Goal: Transaction & Acquisition: Obtain resource

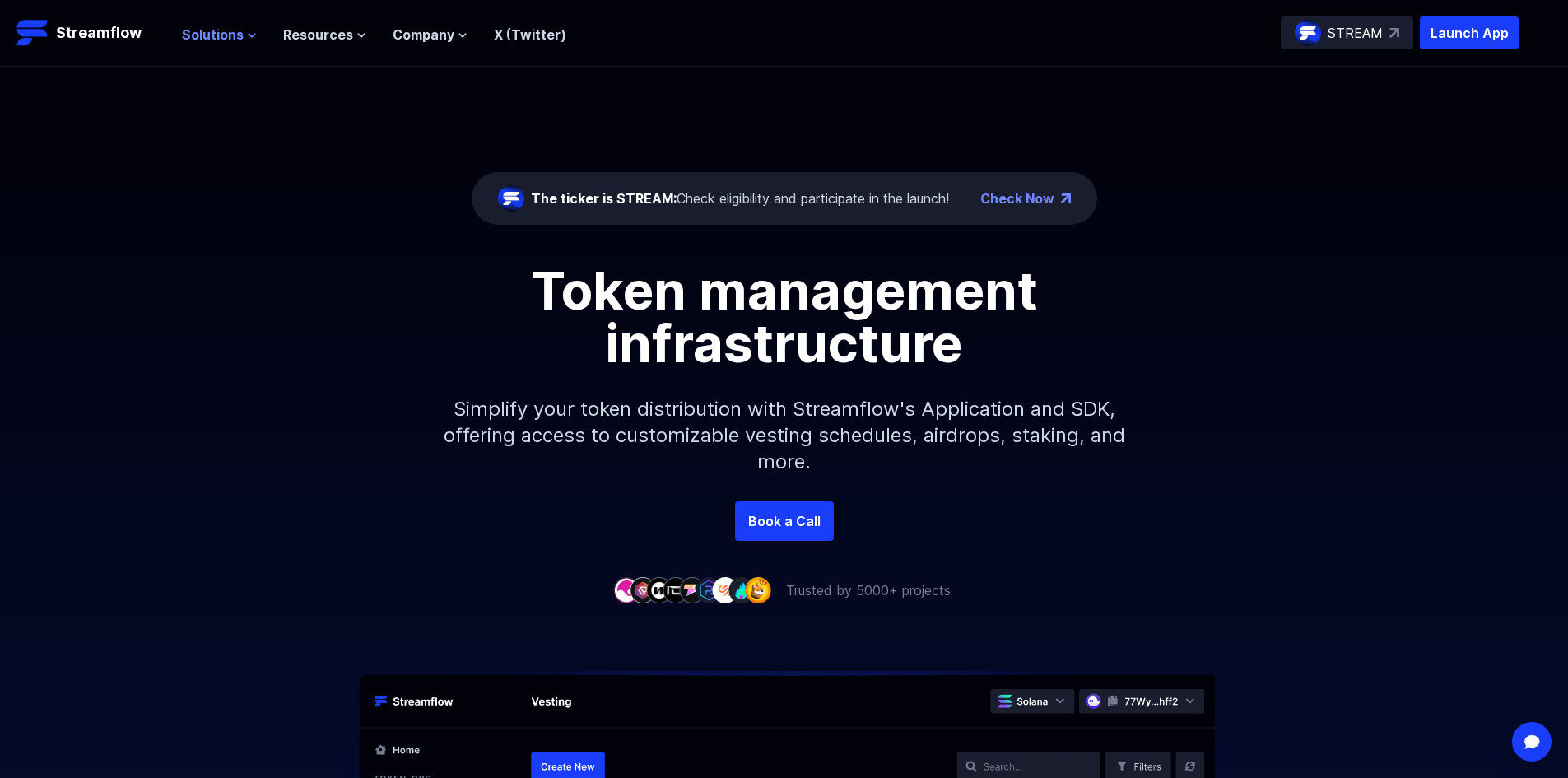
click at [239, 36] on span "Solutions" at bounding box center [213, 34] width 62 height 19
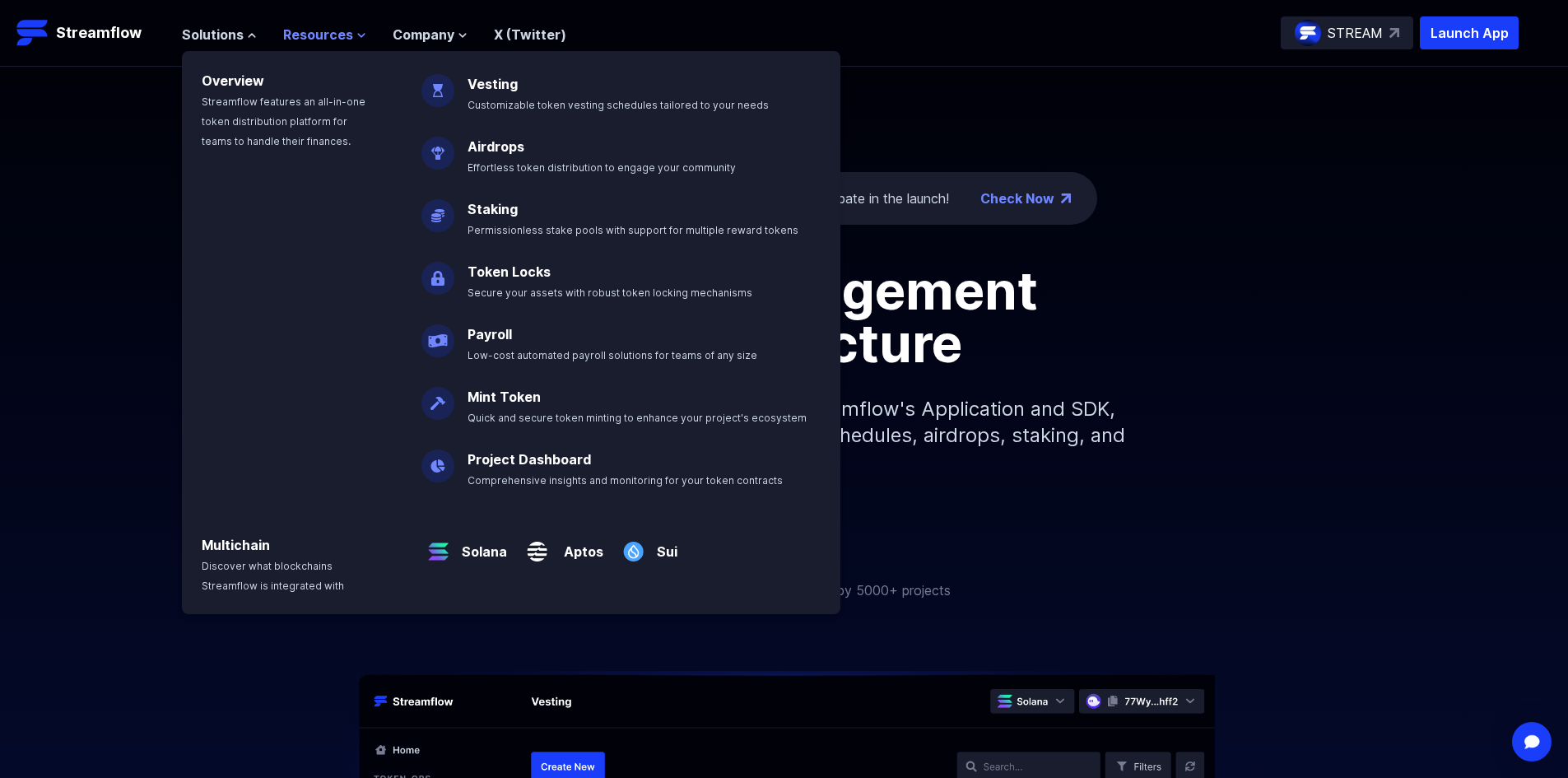
click at [299, 36] on span "Resources" at bounding box center [318, 34] width 70 height 19
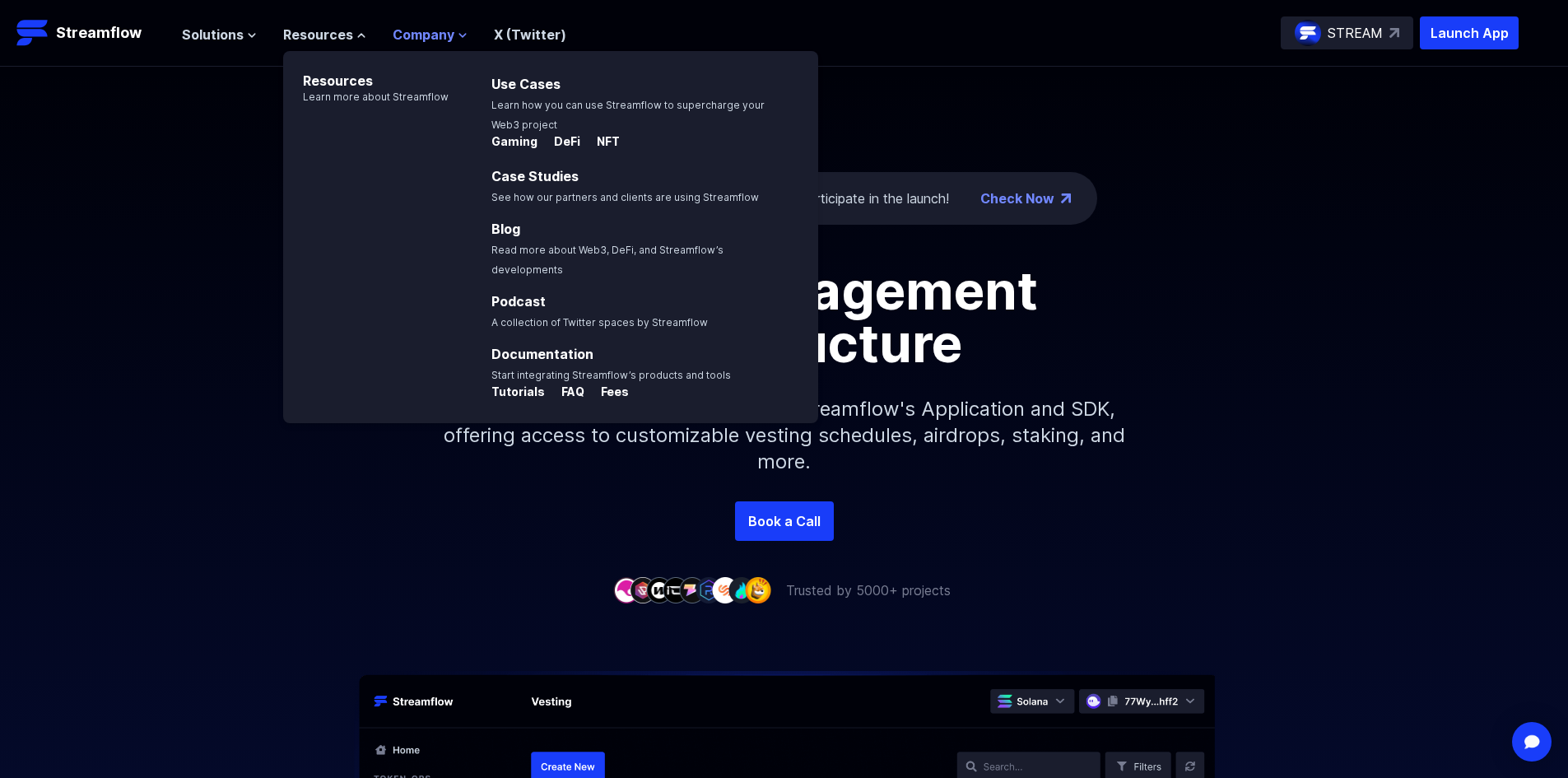
click at [397, 38] on span "Company" at bounding box center [423, 34] width 62 height 19
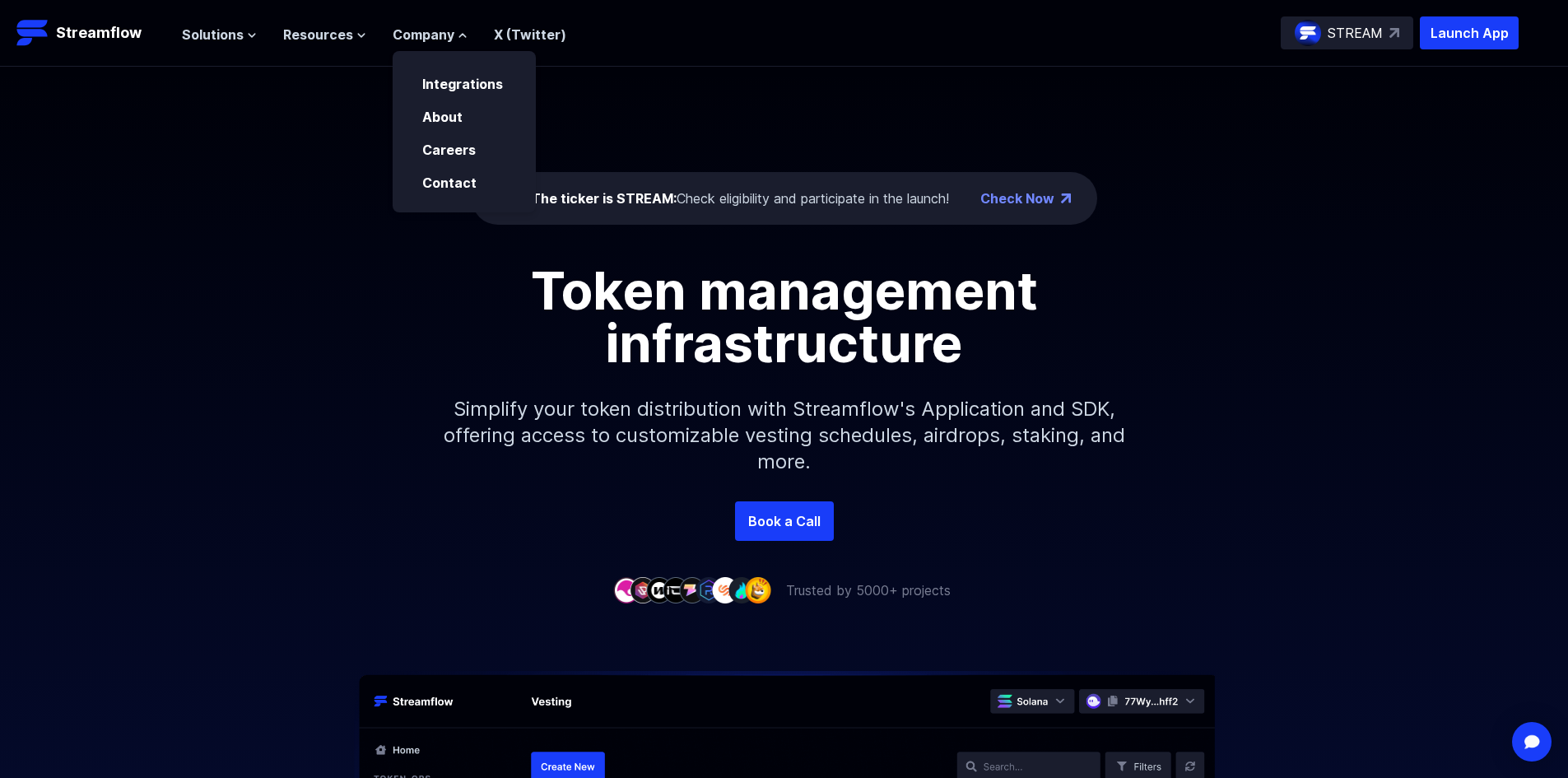
click at [671, 133] on div "The ticker is STREAM: Check eligibility and participate in the launch! Check No…" at bounding box center [784, 284] width 1568 height 435
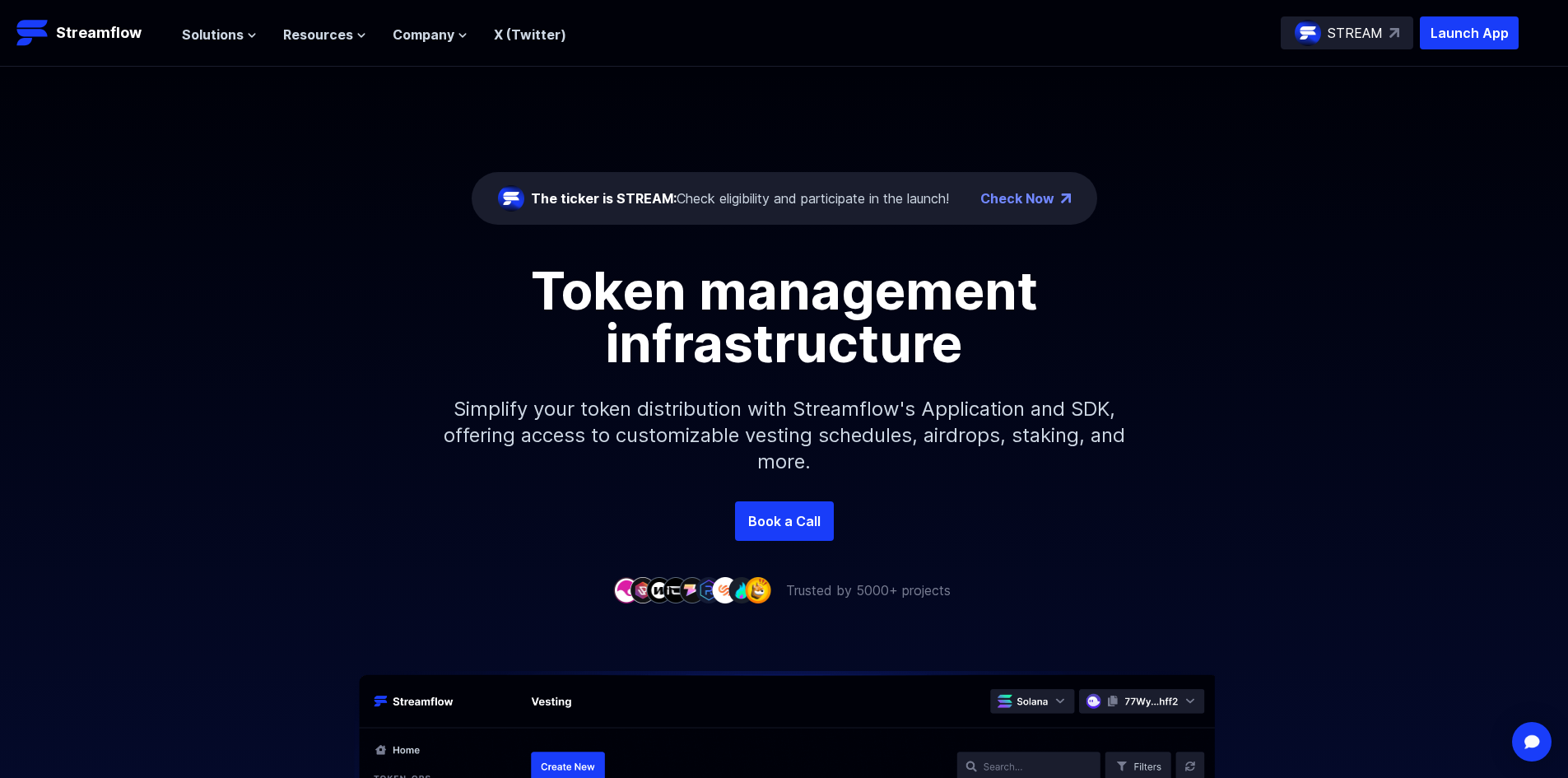
click at [628, 200] on span "The ticker is STREAM:" at bounding box center [604, 198] width 145 height 16
click at [724, 205] on div "The ticker is STREAM: Check eligibility and participate in the launch!" at bounding box center [740, 199] width 419 height 19
click at [740, 201] on div "The ticker is STREAM: Check eligibility and participate in the launch!" at bounding box center [740, 199] width 419 height 19
click at [769, 201] on div "The ticker is STREAM: Check eligibility and participate in the launch!" at bounding box center [740, 199] width 419 height 19
click at [1024, 198] on link "Check Now" at bounding box center [1018, 199] width 74 height 19
